Goal: Use online tool/utility: Use online tool/utility

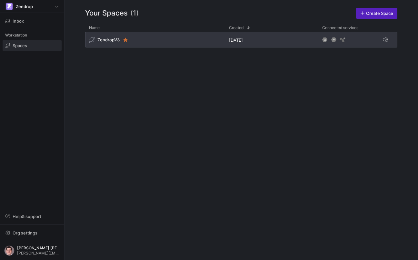
click at [166, 41] on div "ZendropV3" at bounding box center [155, 39] width 140 height 15
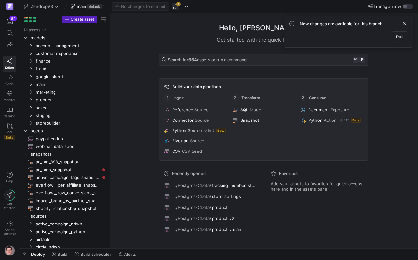
click at [179, 6] on span "button" at bounding box center [176, 7] width 8 height 8
click at [68, 131] on span "seeds" at bounding box center [61, 130] width 60 height 7
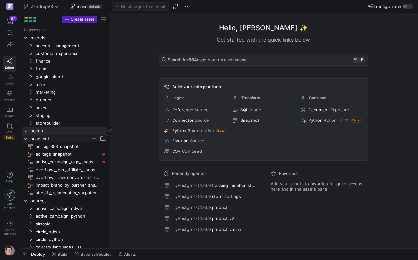
click at [65, 137] on span "snapshots" at bounding box center [61, 138] width 60 height 7
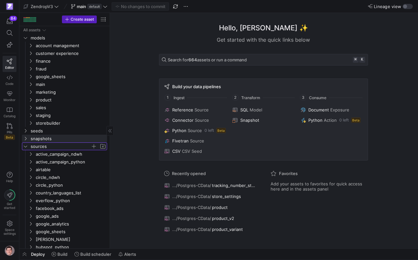
click at [60, 147] on span "sources" at bounding box center [61, 146] width 60 height 7
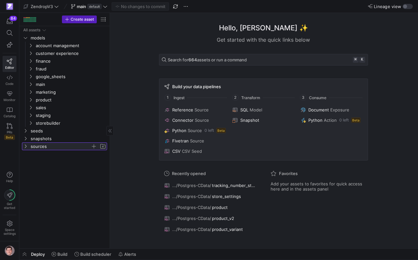
click at [60, 147] on span "sources" at bounding box center [61, 146] width 60 height 7
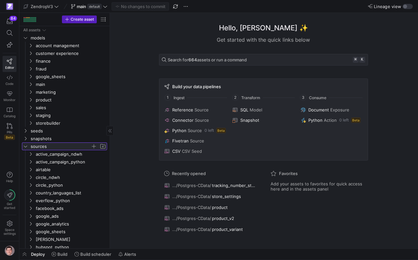
click at [57, 146] on span "sources" at bounding box center [61, 146] width 60 height 7
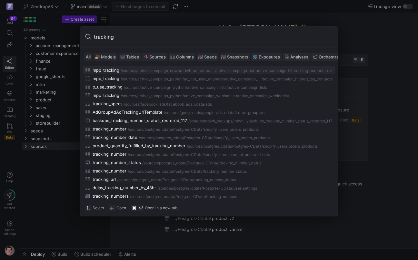
type input "tracking"
click at [149, 56] on span "Sources" at bounding box center [155, 56] width 22 height 5
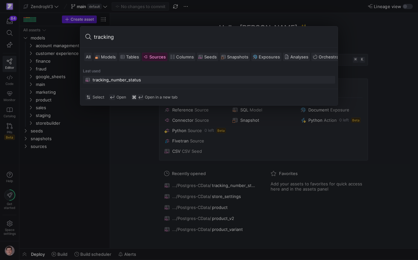
click at [138, 79] on div "tracking_number_status" at bounding box center [117, 79] width 48 height 5
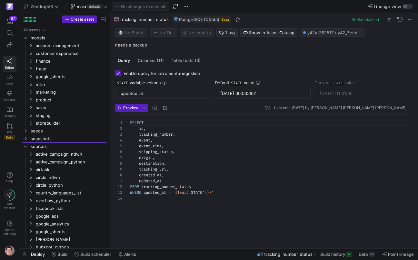
scroll to position [58, 0]
click at [360, 255] on span "Data" at bounding box center [363, 253] width 9 height 5
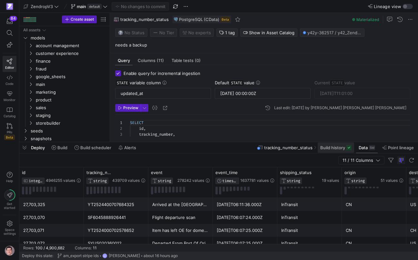
click at [342, 147] on span "Build history" at bounding box center [333, 147] width 25 height 5
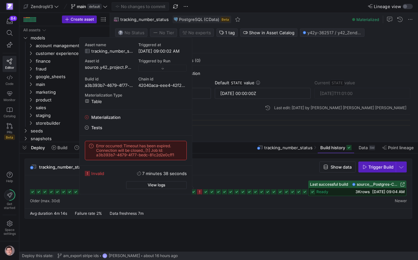
click at [200, 191] on rect at bounding box center [199, 191] width 5 height 5
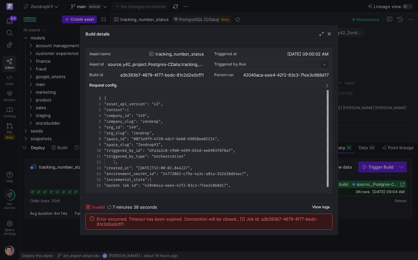
scroll to position [58, 0]
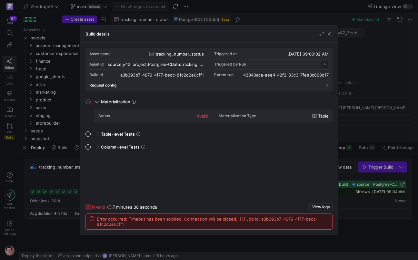
click at [66, 193] on div at bounding box center [209, 130] width 418 height 260
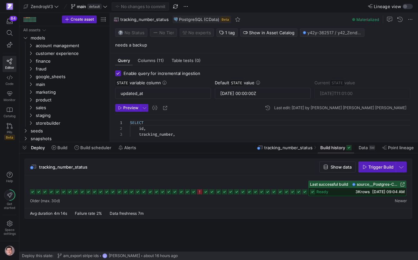
click at [206, 192] on icon at bounding box center [205, 191] width 5 height 5
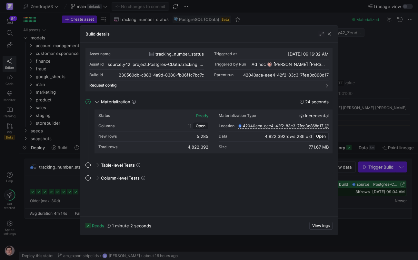
click at [382, 206] on div at bounding box center [209, 130] width 418 height 260
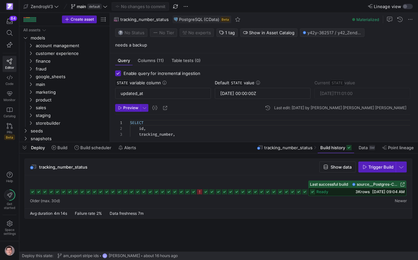
click at [178, 192] on div at bounding box center [218, 187] width 377 height 15
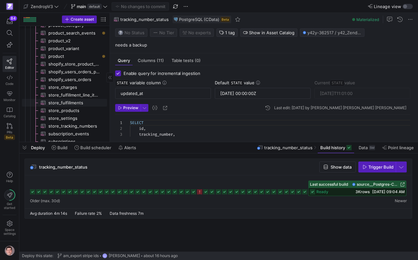
scroll to position [422, 0]
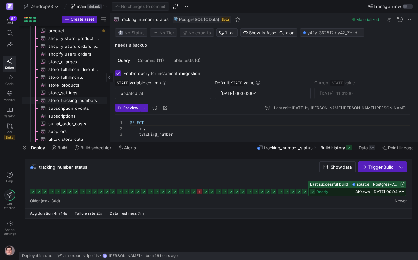
click at [69, 101] on span "store_tracking_numbers​​​​​​​​​" at bounding box center [73, 100] width 51 height 7
type input "STATE"
type input "0"
type input "4237138"
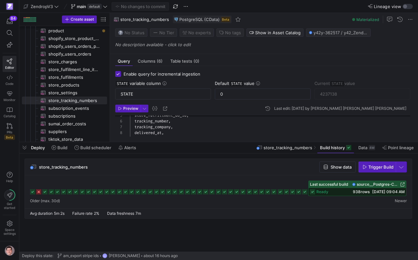
click at [33, 192] on rect at bounding box center [32, 191] width 5 height 5
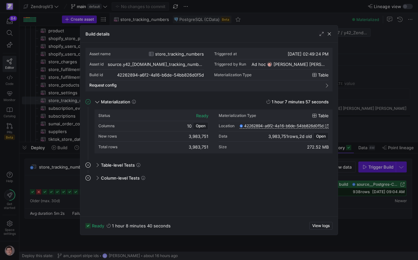
click at [52, 194] on div at bounding box center [209, 130] width 418 height 260
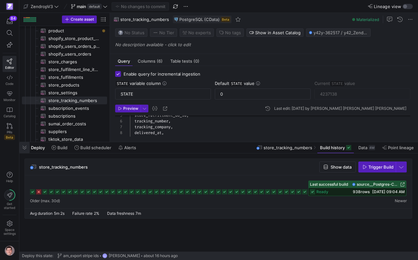
click at [25, 150] on span "button" at bounding box center [24, 147] width 10 height 11
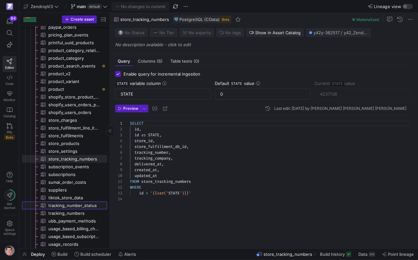
click at [77, 205] on span "tracking_number_status​​​​​​​​​" at bounding box center [73, 205] width 51 height 7
type input "updated_at"
type input "2024-11-06 00:00:00Z"
type input "2025-09-05T11:01:00"
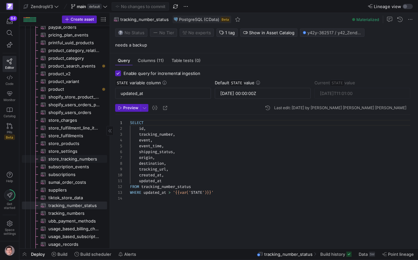
click at [70, 158] on span "store_tracking_numbers​​​​​​​​​" at bounding box center [73, 158] width 51 height 7
type input "STATE"
type input "0"
type input "4237138"
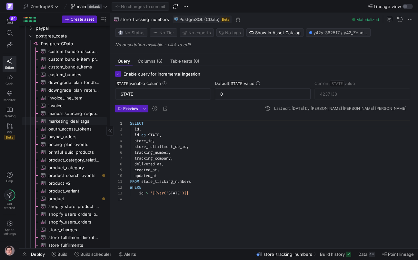
scroll to position [280, 0]
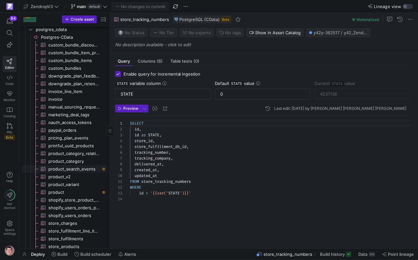
click at [74, 170] on span "product_search_events​​​​​​​​​" at bounding box center [73, 168] width 51 height 7
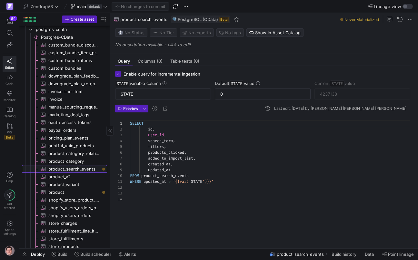
type input "updated_at"
type input "2025-03-12 00:00:00Z"
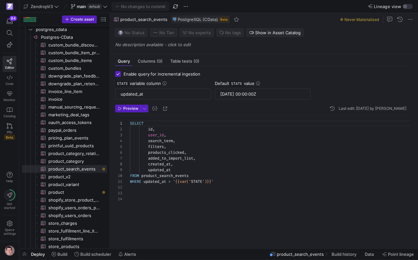
click at [309, 253] on span "product_search_events" at bounding box center [300, 253] width 47 height 5
click at [83, 188] on span "product​​​​​​​​​" at bounding box center [73, 191] width 51 height 7
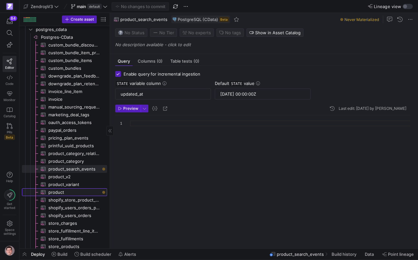
type input "2024-05-30 00:00:00Z"
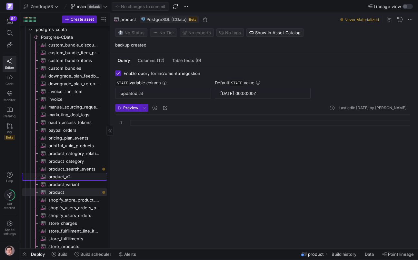
click at [81, 178] on span "product_v2​​​​​​​​​" at bounding box center [73, 176] width 51 height 7
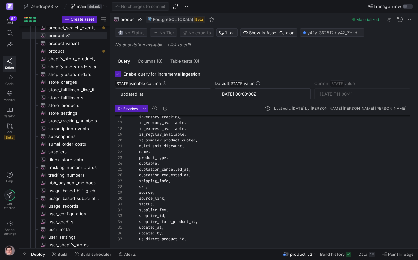
scroll to position [34, 0]
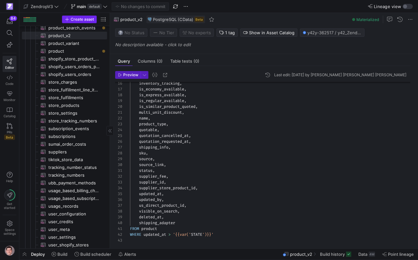
click at [85, 21] on span "Create asset" at bounding box center [82, 19] width 23 height 5
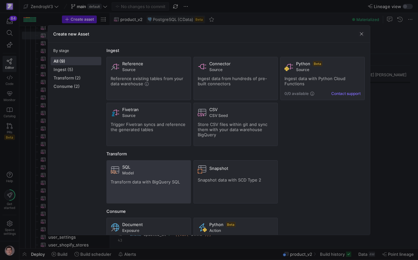
scroll to position [31, 0]
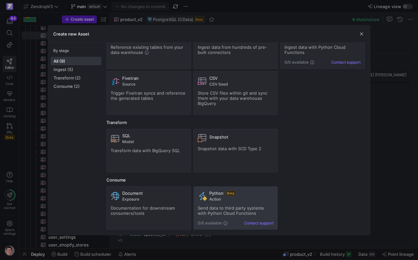
click at [233, 210] on span "Send data to third party systems with Python Cloud Functions" at bounding box center [231, 210] width 66 height 10
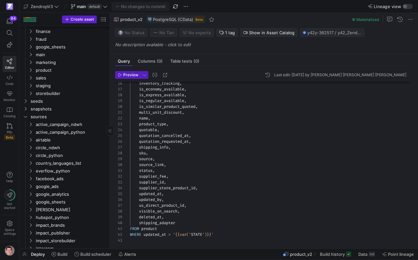
scroll to position [0, 0]
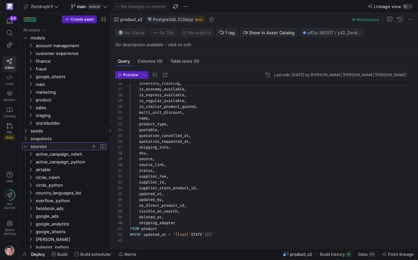
click at [26, 147] on icon "Press SPACE to select this row." at bounding box center [25, 146] width 5 height 4
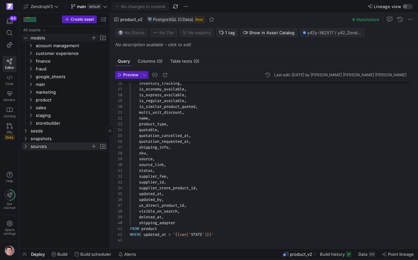
click at [23, 37] on icon "Press SPACE to select this row." at bounding box center [25, 38] width 5 height 4
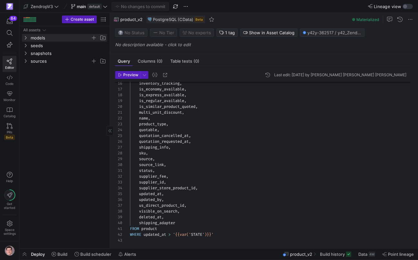
click at [68, 81] on div "sources snapshots seeds All assets models" at bounding box center [64, 135] width 85 height 219
click at [64, 83] on div "sources snapshots seeds All assets models" at bounding box center [64, 135] width 85 height 219
click at [103, 30] on span "Press SPACE to select this row." at bounding box center [102, 30] width 6 height 6
click at [52, 38] on input "Press SPACE to select this row." at bounding box center [69, 37] width 76 height 7
type input "automations"
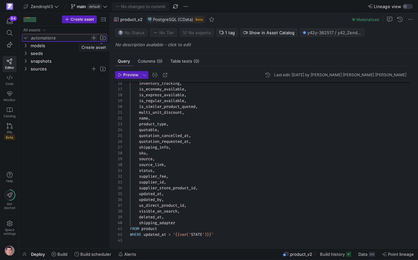
click at [94, 37] on span "Press SPACE to select this row." at bounding box center [94, 38] width 6 height 6
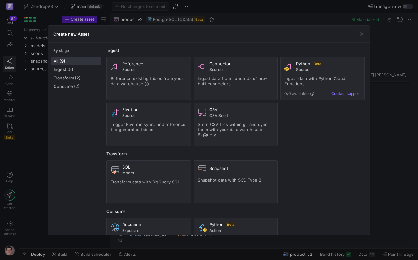
scroll to position [31, 0]
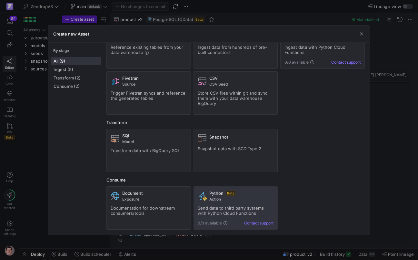
click at [220, 197] on span "Action" at bounding box center [241, 199] width 65 height 5
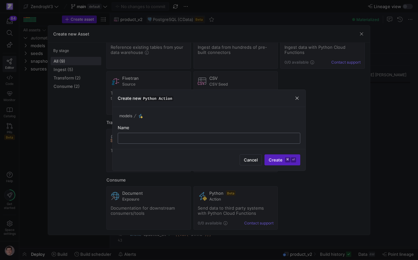
click at [225, 139] on input "text" at bounding box center [209, 138] width 172 height 5
type input "auto_zd_insights_slack"
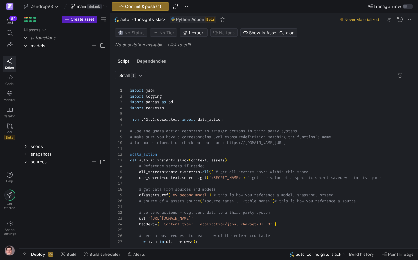
scroll to position [58, 0]
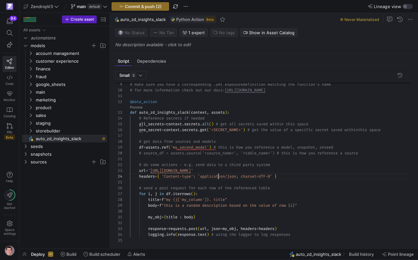
click at [217, 177] on div "# make sure you have a corresponding .yml exposure definition matching the func…" at bounding box center [273, 136] width 286 height 213
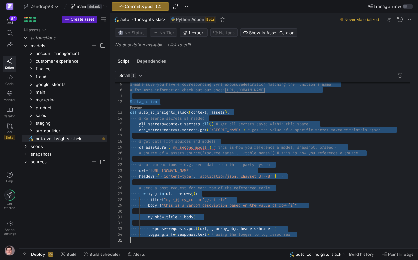
scroll to position [0, 0]
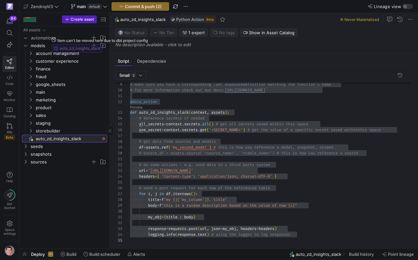
drag, startPoint x: 47, startPoint y: 139, endPoint x: 50, endPoint y: 39, distance: 100.1
click at [50, 39] on body "84 Editor Code Monitor Catalog PRs Beta Help Get started Space settings Zendrop…" at bounding box center [209, 130] width 418 height 260
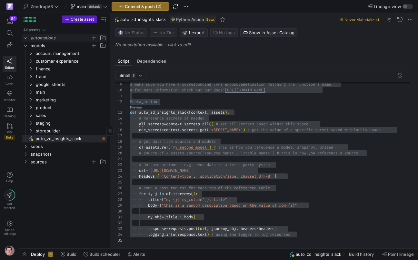
click at [78, 38] on span "automations" at bounding box center [61, 37] width 60 height 7
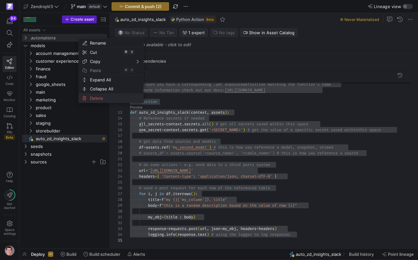
click at [94, 100] on span "Delete" at bounding box center [105, 98] width 36 height 9
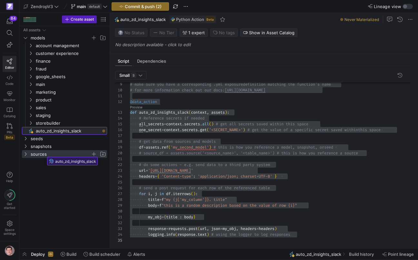
drag, startPoint x: 49, startPoint y: 131, endPoint x: 45, endPoint y: 155, distance: 23.6
click at [45, 155] on body "84 Editor Code Monitor Catalog PRs Beta Help Get started Space settings Zendrop…" at bounding box center [209, 130] width 418 height 260
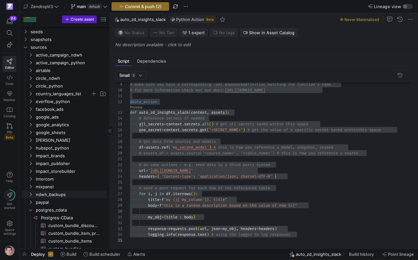
scroll to position [99, 0]
click at [32, 211] on icon "Press SPACE to select this row." at bounding box center [30, 210] width 5 height 4
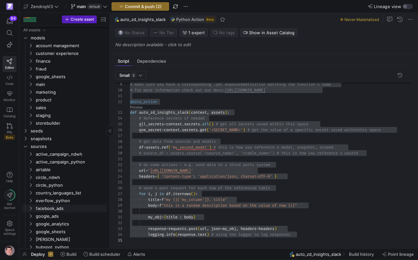
scroll to position [12, 0]
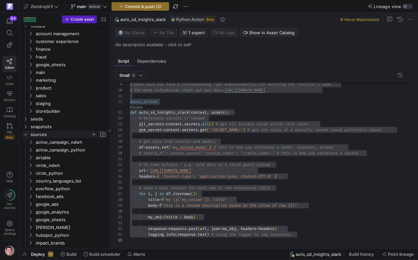
click at [105, 134] on span "Press SPACE to select this row." at bounding box center [103, 134] width 6 height 6
type input "automations"
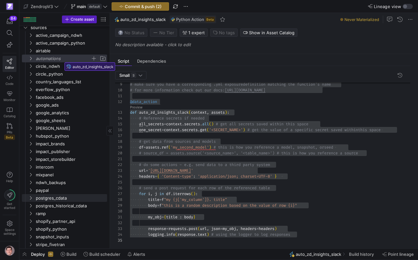
drag, startPoint x: 54, startPoint y: 242, endPoint x: 63, endPoint y: 59, distance: 182.9
click at [62, 60] on body "84 Editor Code Monitor Catalog PRs Beta Help Get started Space settings Zendrop…" at bounding box center [209, 130] width 418 height 260
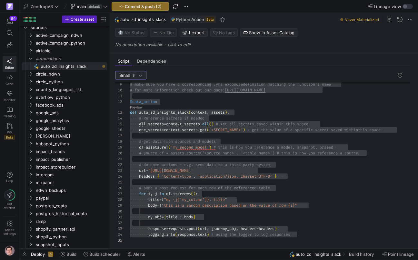
click at [142, 76] on div at bounding box center [141, 75] width 4 height 5
click at [134, 95] on span "Large L" at bounding box center [131, 96] width 26 height 5
click at [181, 116] on div "# make sure you have a corresponding .yml exposure definition matching the func…" at bounding box center [273, 136] width 286 height 213
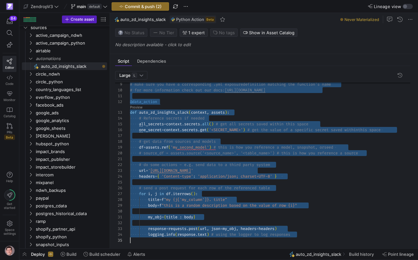
click at [181, 121] on div "# make sure you have a corresponding .yml exposure definition matching the func…" at bounding box center [273, 136] width 286 height 213
click at [285, 157] on div "# make sure you have a corresponding .yml exposure definition matching the func…" at bounding box center [273, 136] width 286 height 213
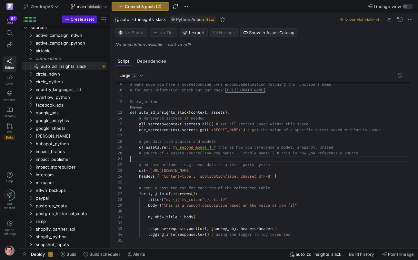
click at [258, 120] on div "# make sure you have a corresponding .yml exposure definition matching the func…" at bounding box center [273, 136] width 286 height 213
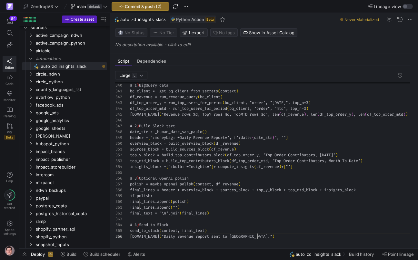
scroll to position [29, 128]
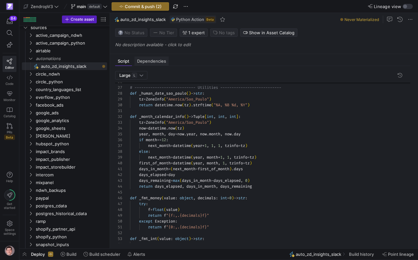
click at [158, 63] on span "Dependencies" at bounding box center [151, 61] width 29 height 4
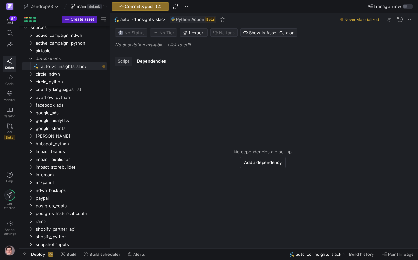
click at [129, 61] on span "Script" at bounding box center [124, 61] width 12 height 4
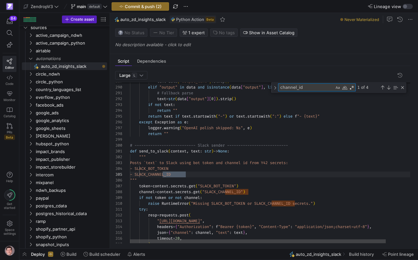
scroll to position [58, 118]
type textarea "channel_id"
drag, startPoint x: 256, startPoint y: 191, endPoint x: 161, endPoint y: 193, distance: 94.6
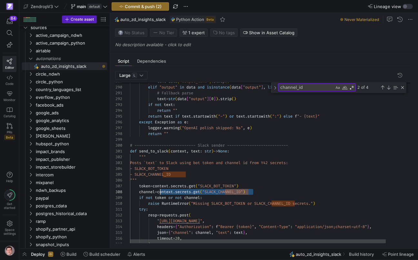
scroll to position [41, 33]
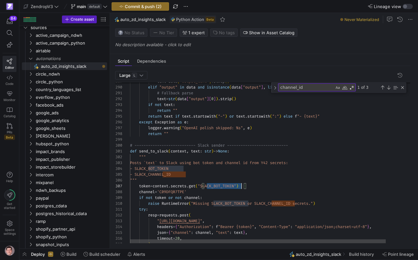
scroll to position [35, 112]
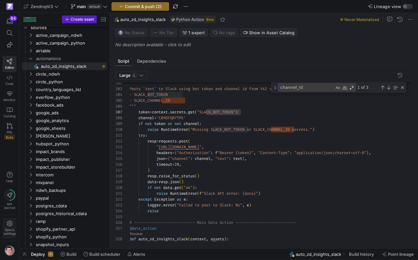
click at [12, 224] on icon at bounding box center [10, 223] width 6 height 6
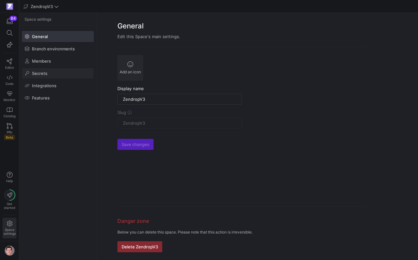
click at [52, 73] on span at bounding box center [57, 73] width 71 height 10
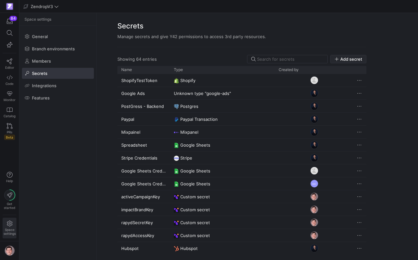
click at [341, 57] on span "Add secret" at bounding box center [349, 58] width 28 height 5
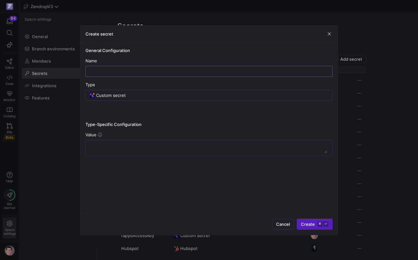
click at [173, 74] on input "text" at bounding box center [209, 71] width 236 height 5
type input "SLACKBOT_"
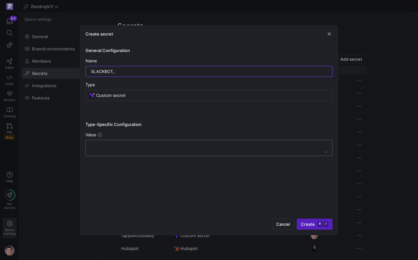
click at [149, 142] on div at bounding box center [209, 147] width 236 height 15
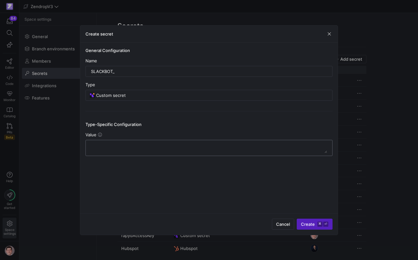
click at [148, 144] on textarea at bounding box center [209, 148] width 236 height 10
paste textarea "SLACK_BOT_TOKEN"
type textarea "SLACK_BOT_TOKEN"
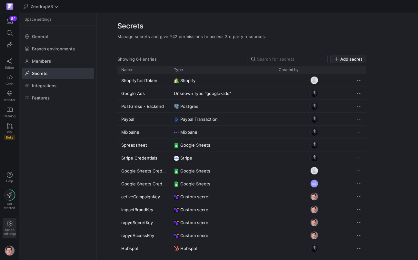
click at [349, 60] on span "Add secret" at bounding box center [352, 58] width 22 height 5
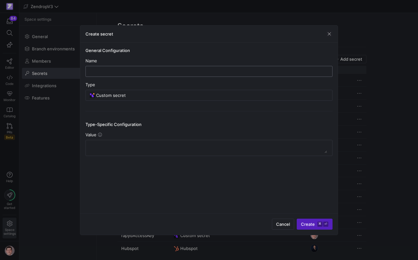
click at [180, 74] on input "text" at bounding box center [209, 71] width 236 height 5
paste input "SLACK_BOT_TOKEN"
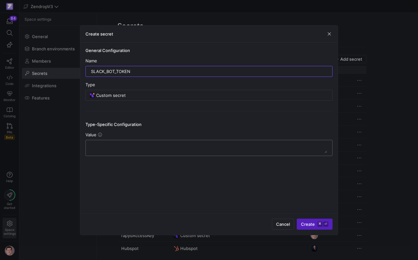
type input "SLACK_BOT_TOKEN"
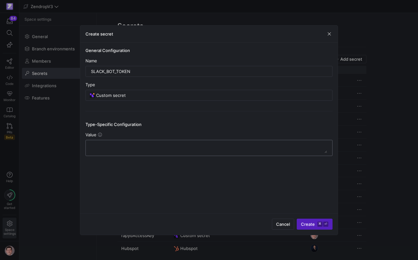
click at [151, 145] on textarea at bounding box center [209, 148] width 236 height 10
paste textarea "xoxb-480587338609-9452736009712-Up22FkASkH54u8UXzqXpLSjk"
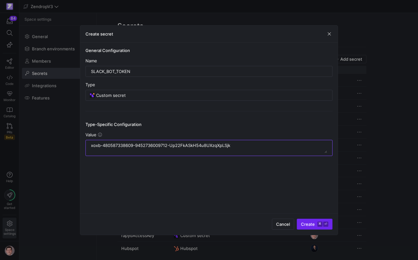
type textarea "xoxb-480587338609-9452736009712-Up22FkASkH54u8UXzqXpLSjk"
click at [305, 222] on span "Create ⌘ ⏎" at bounding box center [314, 223] width 27 height 5
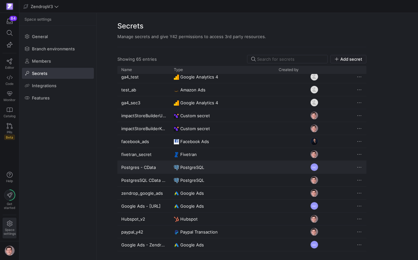
scroll to position [393, 0]
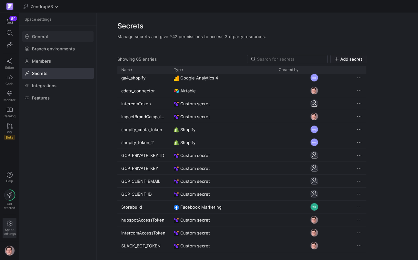
click at [37, 40] on span at bounding box center [57, 36] width 71 height 10
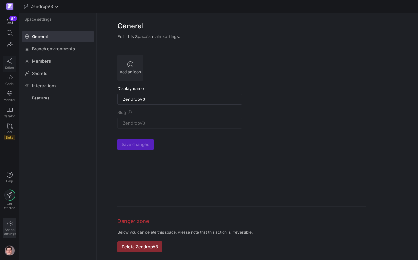
click at [10, 66] on span "Editor" at bounding box center [9, 68] width 9 height 4
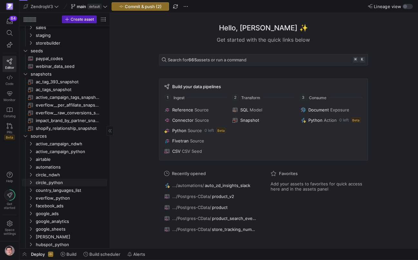
scroll to position [80, 0]
click at [63, 168] on span "automations" at bounding box center [63, 166] width 55 height 7
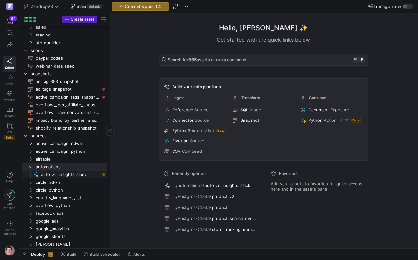
click at [64, 175] on span "auto_zd_insights_slack​​​​​" at bounding box center [70, 174] width 59 height 7
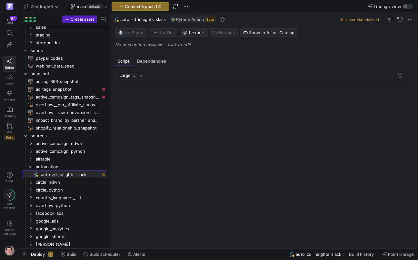
scroll to position [58, 0]
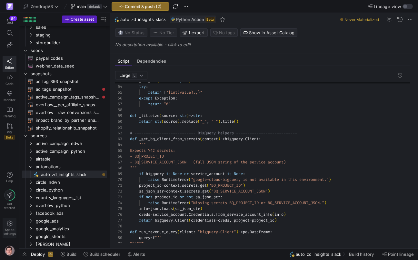
click at [10, 223] on icon at bounding box center [10, 223] width 6 height 6
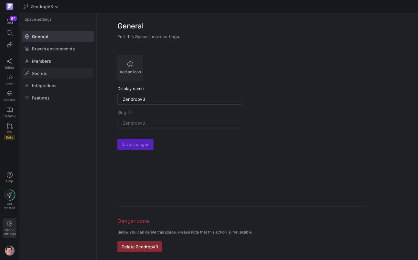
click at [53, 77] on span at bounding box center [57, 73] width 71 height 10
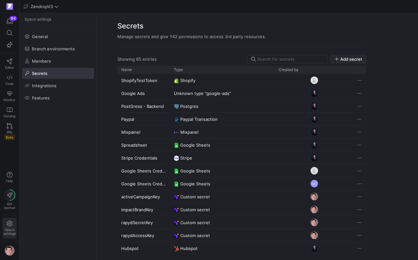
click at [338, 56] on span "button" at bounding box center [349, 59] width 36 height 8
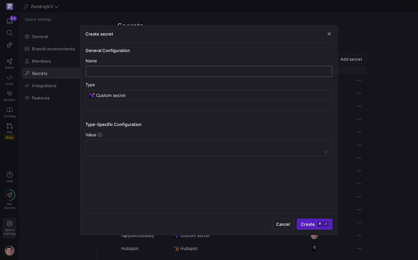
click at [209, 73] on input "text" at bounding box center [209, 71] width 236 height 5
paste input "OPENAI_API_KEY"
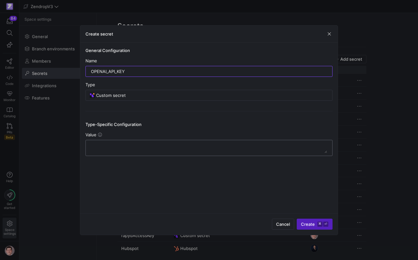
type input "OPENAI_API_KEY"
click at [161, 146] on textarea at bounding box center [209, 148] width 236 height 10
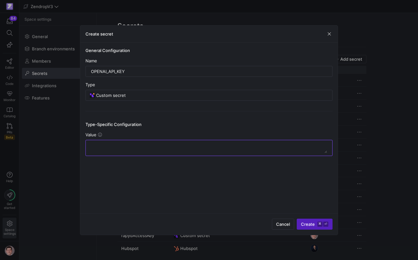
paste textarea "sk-proj-ewW5O5vS-WbaGPDVvN8wl5fSuT7Zmp-W8voV0vX-JEXlfE74Rk0k_KJ4fpR7JkVL6cfa758…"
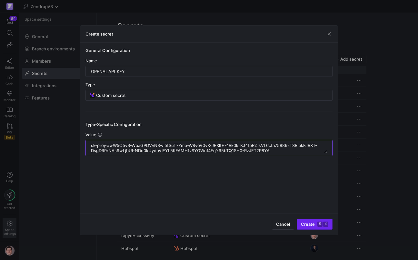
type textarea "sk-proj-ewW5O5vS-WbaGPDVvN8wl5fSuT7Zmp-W8voV0vX-JEXlfE74Rk0k_KJ4fpR7JkVL6cfa758…"
click at [306, 222] on span "Create ⌘ ⏎" at bounding box center [314, 223] width 27 height 5
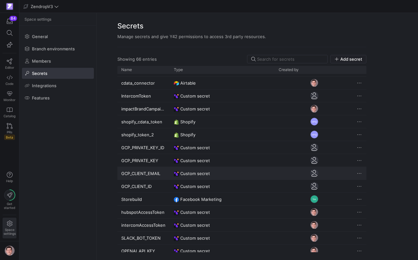
scroll to position [674, 0]
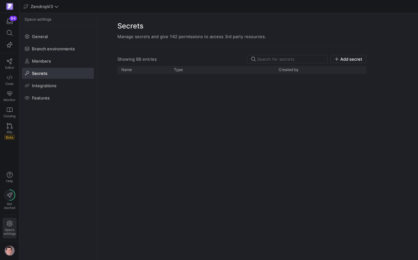
scroll to position [674, 0]
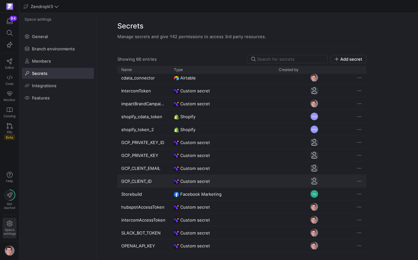
click at [149, 181] on div "GCP_CLIENT_ID" at bounding box center [143, 181] width 53 height 13
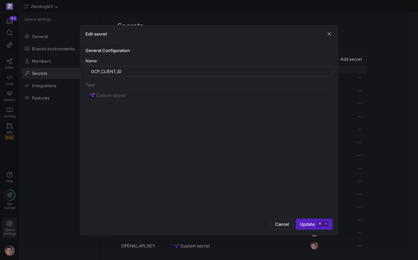
click at [52, 168] on div at bounding box center [209, 130] width 418 height 260
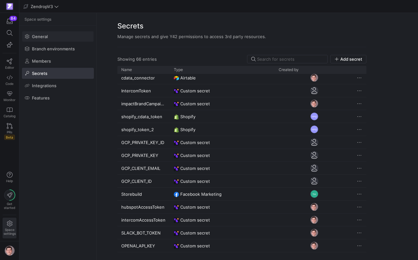
click at [34, 38] on span "General" at bounding box center [40, 36] width 16 height 5
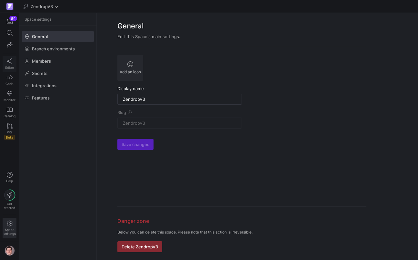
click at [10, 61] on icon at bounding box center [10, 61] width 6 height 6
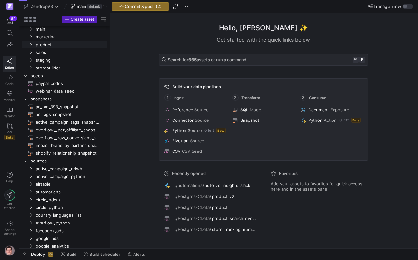
scroll to position [59, 0]
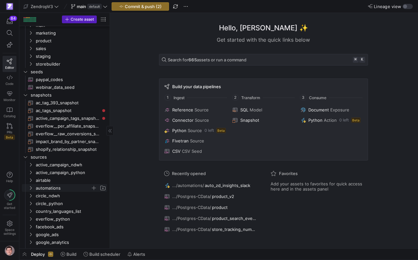
click at [52, 186] on span "automations" at bounding box center [63, 187] width 55 height 7
click at [55, 194] on span "auto_zd_insights_slack​​​​​" at bounding box center [70, 195] width 59 height 7
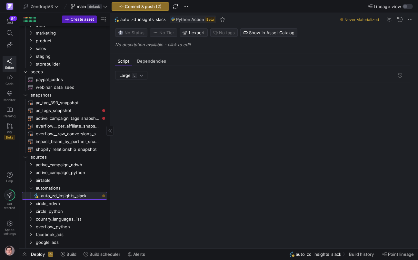
scroll to position [58, 0]
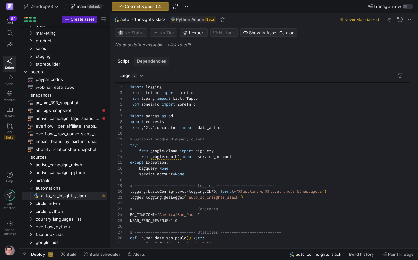
click at [156, 62] on span "Dependencies" at bounding box center [151, 61] width 29 height 4
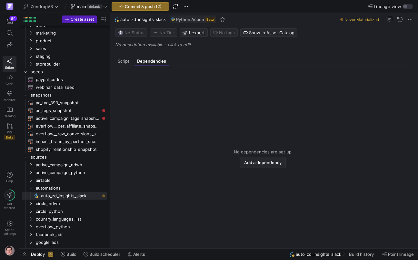
click at [260, 158] on span "button" at bounding box center [262, 162] width 45 height 10
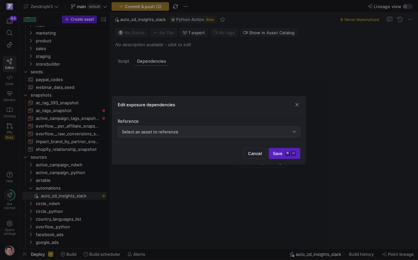
click at [221, 129] on div "Select an asset to reference" at bounding box center [209, 132] width 174 height 10
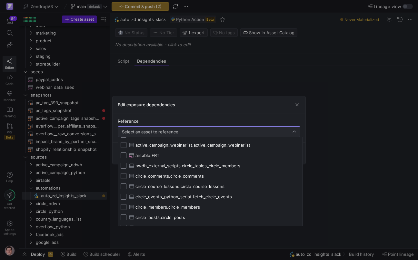
scroll to position [0, 0]
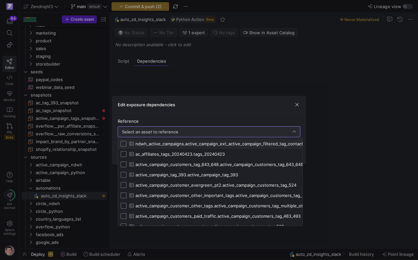
click at [178, 130] on div at bounding box center [209, 130] width 418 height 260
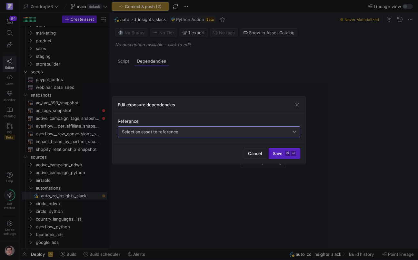
click at [178, 130] on div "Select an asset to reference" at bounding box center [207, 131] width 171 height 5
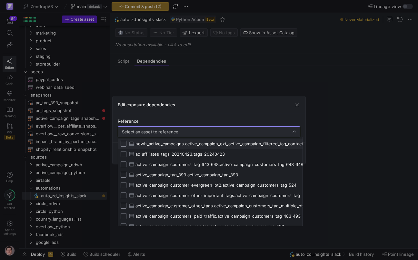
click at [178, 130] on div at bounding box center [209, 130] width 418 height 260
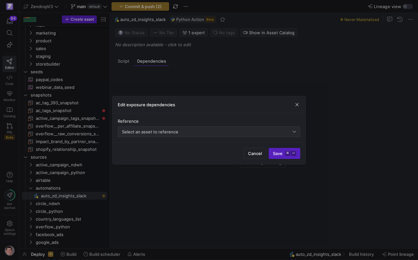
click at [168, 131] on span "Select an asset to reference" at bounding box center [150, 131] width 56 height 5
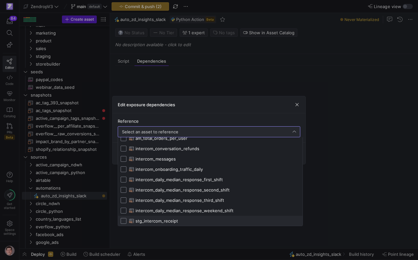
scroll to position [2897, 0]
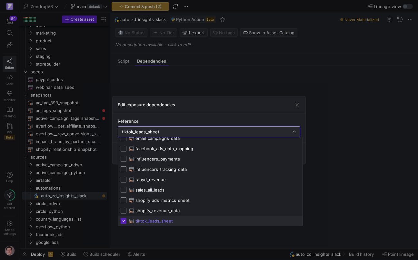
click at [125, 221] on mat-pseudo-checkbox at bounding box center [124, 221] width 6 height 6
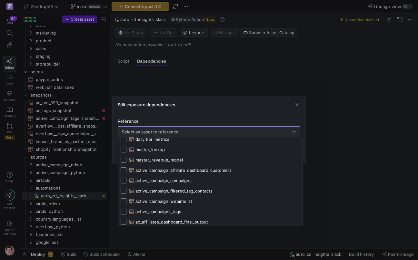
scroll to position [3556, 0]
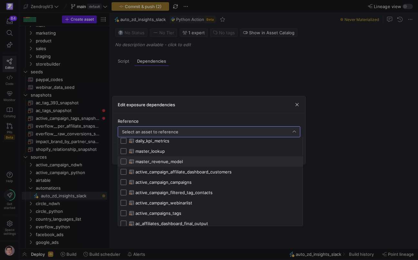
click at [165, 161] on span "master_revenue_model" at bounding box center [159, 161] width 47 height 5
click at [268, 105] on div at bounding box center [209, 130] width 418 height 260
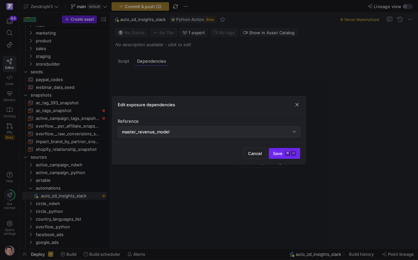
click at [287, 155] on kbd "⌘" at bounding box center [287, 153] width 5 height 5
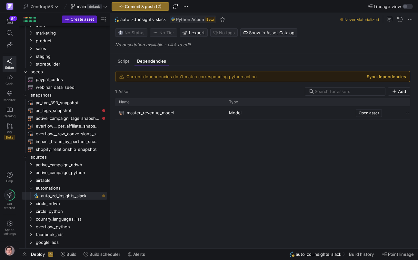
click at [390, 78] on button "Sync dependencies" at bounding box center [386, 76] width 39 height 5
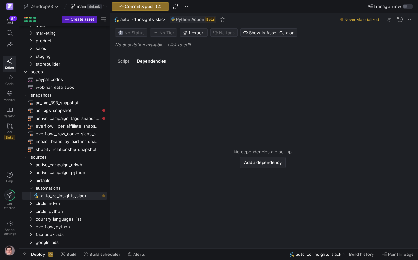
click at [268, 162] on span "Add a dependency" at bounding box center [262, 162] width 37 height 5
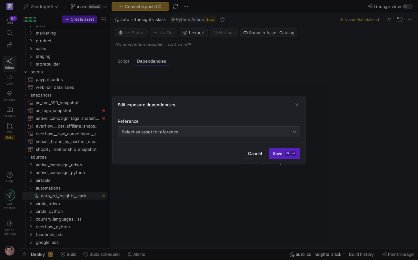
click at [232, 131] on div "Select an asset to reference" at bounding box center [207, 131] width 171 height 5
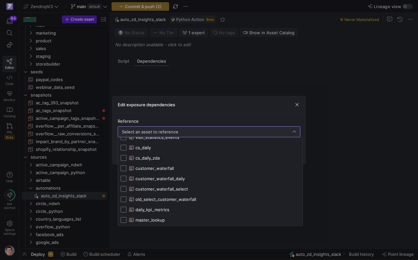
scroll to position [3548, 0]
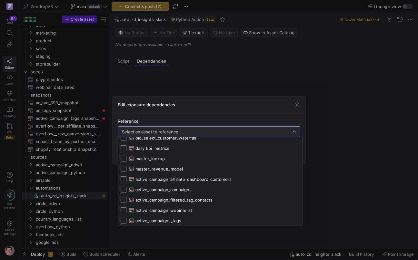
click at [190, 168] on span "master_revenue_model" at bounding box center [214, 168] width 171 height 5
click at [343, 150] on div at bounding box center [209, 130] width 418 height 260
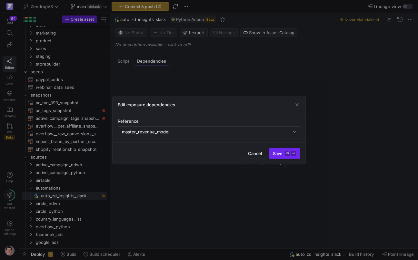
click at [278, 149] on span "submit" at bounding box center [284, 153] width 31 height 10
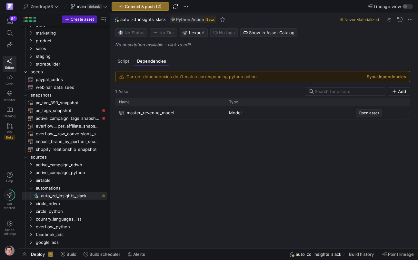
click at [375, 112] on span "Open asset" at bounding box center [369, 113] width 20 height 5
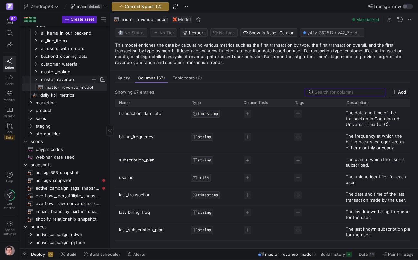
click at [35, 80] on icon "Press SPACE to select this row." at bounding box center [35, 80] width 3 height 2
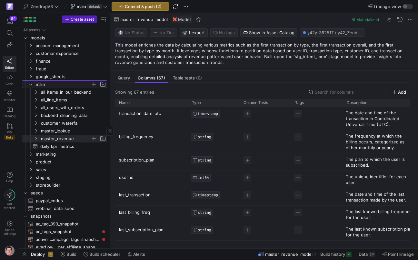
click at [33, 83] on icon "Press SPACE to select this row." at bounding box center [30, 84] width 5 height 4
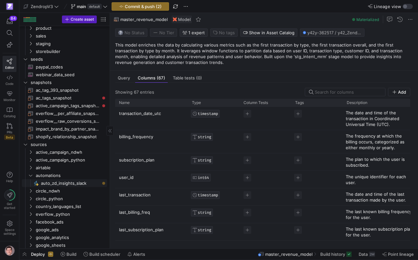
click at [64, 181] on span "auto_zd_insights_slack​​​​​" at bounding box center [70, 182] width 59 height 7
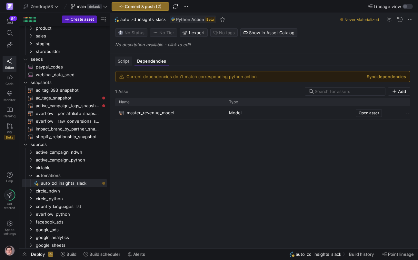
click at [128, 64] on div "Script" at bounding box center [123, 60] width 17 height 9
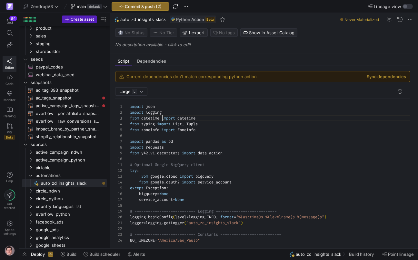
scroll to position [12, 33]
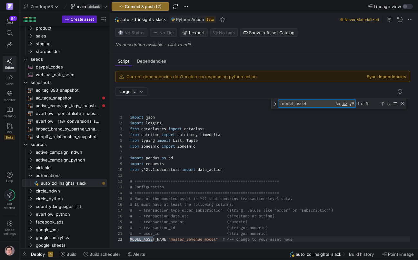
scroll to position [58, 25]
type textarea "model_asset"
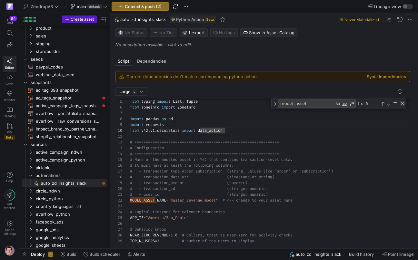
click at [402, 102] on div "Close (Escape)" at bounding box center [402, 103] width 5 height 5
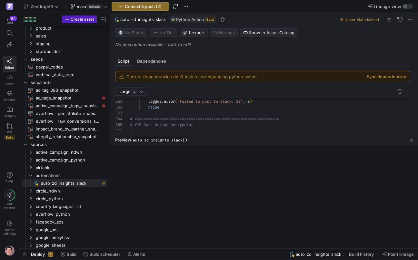
click at [140, 141] on link "Preview" at bounding box center [136, 142] width 13 height 4
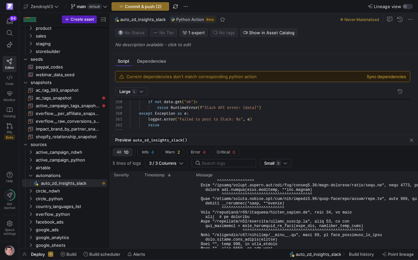
scroll to position [103, 0]
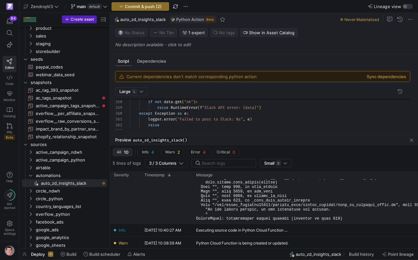
click at [219, 211] on pre at bounding box center [318, 148] width 244 height 145
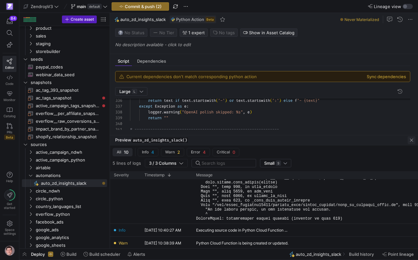
click at [413, 142] on span "button" at bounding box center [412, 140] width 8 height 8
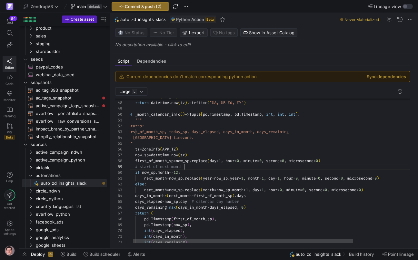
scroll to position [46, 58]
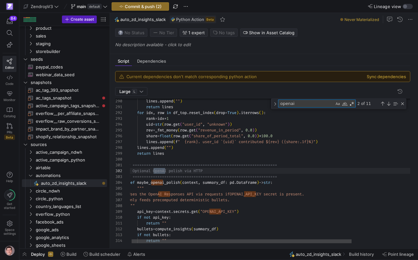
scroll to position [58, 39]
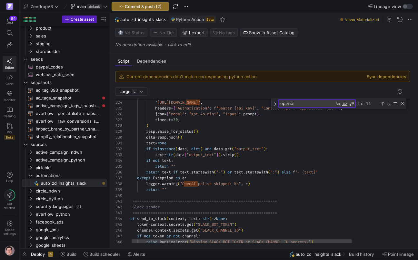
scroll to position [17, 0]
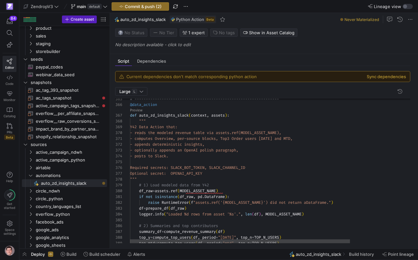
scroll to position [0, 33]
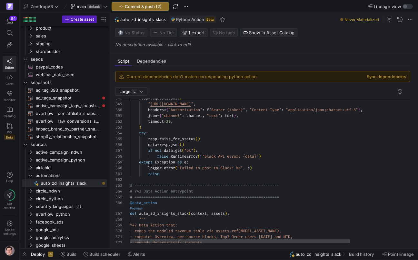
click at [139, 209] on as-split "Script Dependencies Current dependencies don't match corresponding python actio…" at bounding box center [264, 130] width 308 height 235
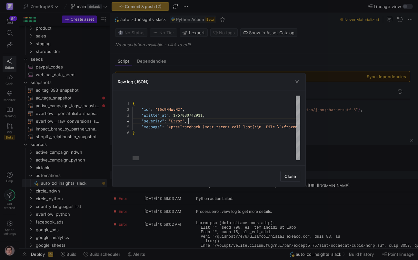
scroll to position [17, 56]
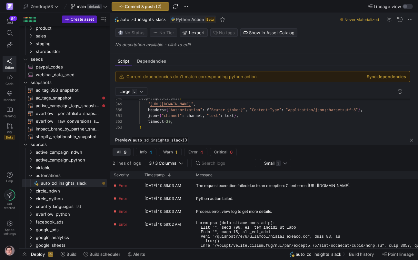
scroll to position [52, 86]
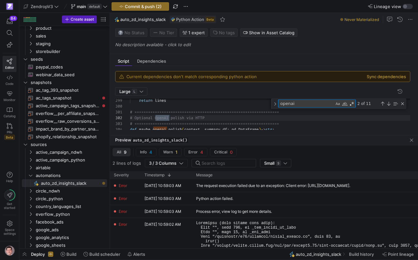
scroll to position [58, 39]
type textarea "openai"
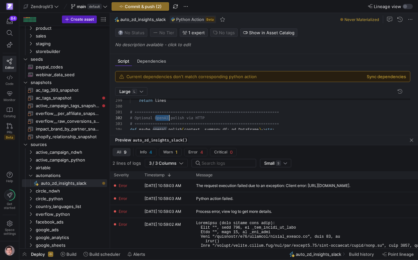
scroll to position [6, 39]
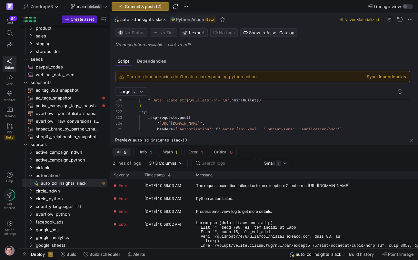
scroll to position [0, 0]
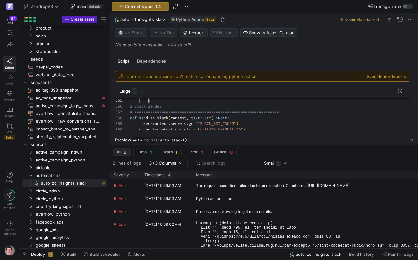
scroll to position [0, 0]
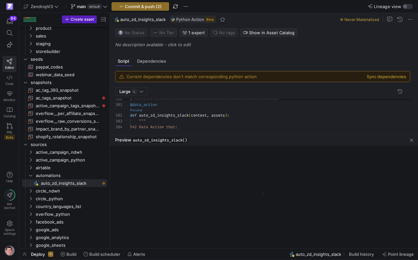
click at [138, 110] on link "Preview" at bounding box center [136, 110] width 13 height 4
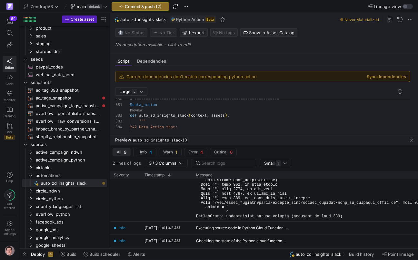
scroll to position [0, 0]
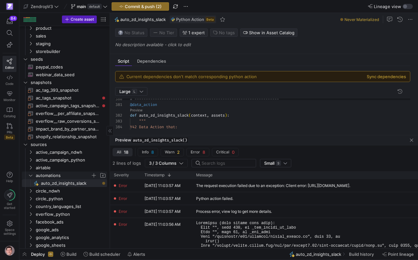
click at [55, 173] on span "automations" at bounding box center [63, 175] width 55 height 7
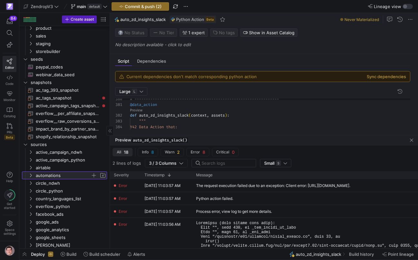
click at [55, 173] on span "automations" at bounding box center [63, 175] width 55 height 7
click at [93, 175] on span "button" at bounding box center [94, 175] width 6 height 6
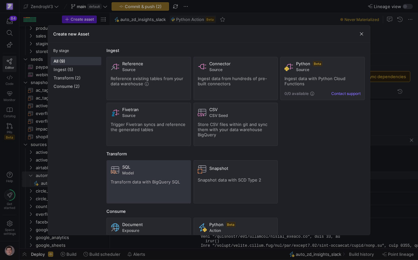
click at [150, 178] on div "SQL Model Transform data with BigQuery SQL" at bounding box center [149, 181] width 76 height 35
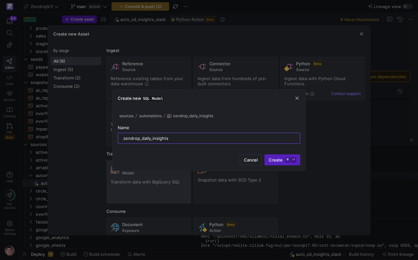
type input "zendrop_daily_insights"
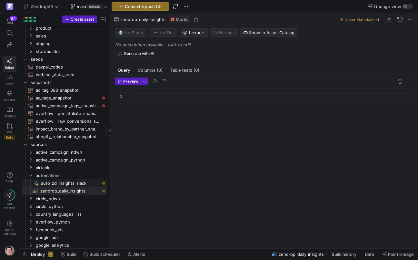
click at [85, 182] on span "auto_zd_insights_slack​​​​​" at bounding box center [70, 182] width 59 height 7
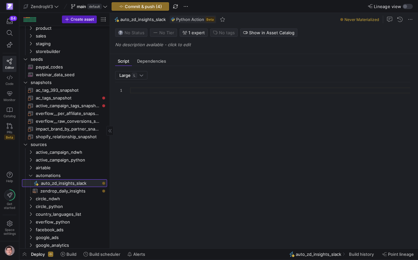
scroll to position [58, 0]
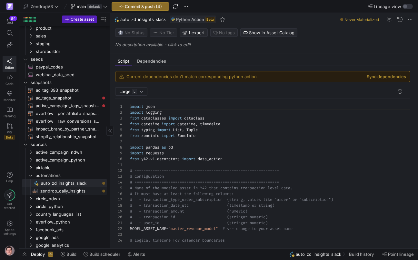
click at [85, 190] on span "zendrop_daily_insights​​​​​​​​​​" at bounding box center [69, 190] width 59 height 7
